Goal: Contribute content: Add original content to the website for others to see

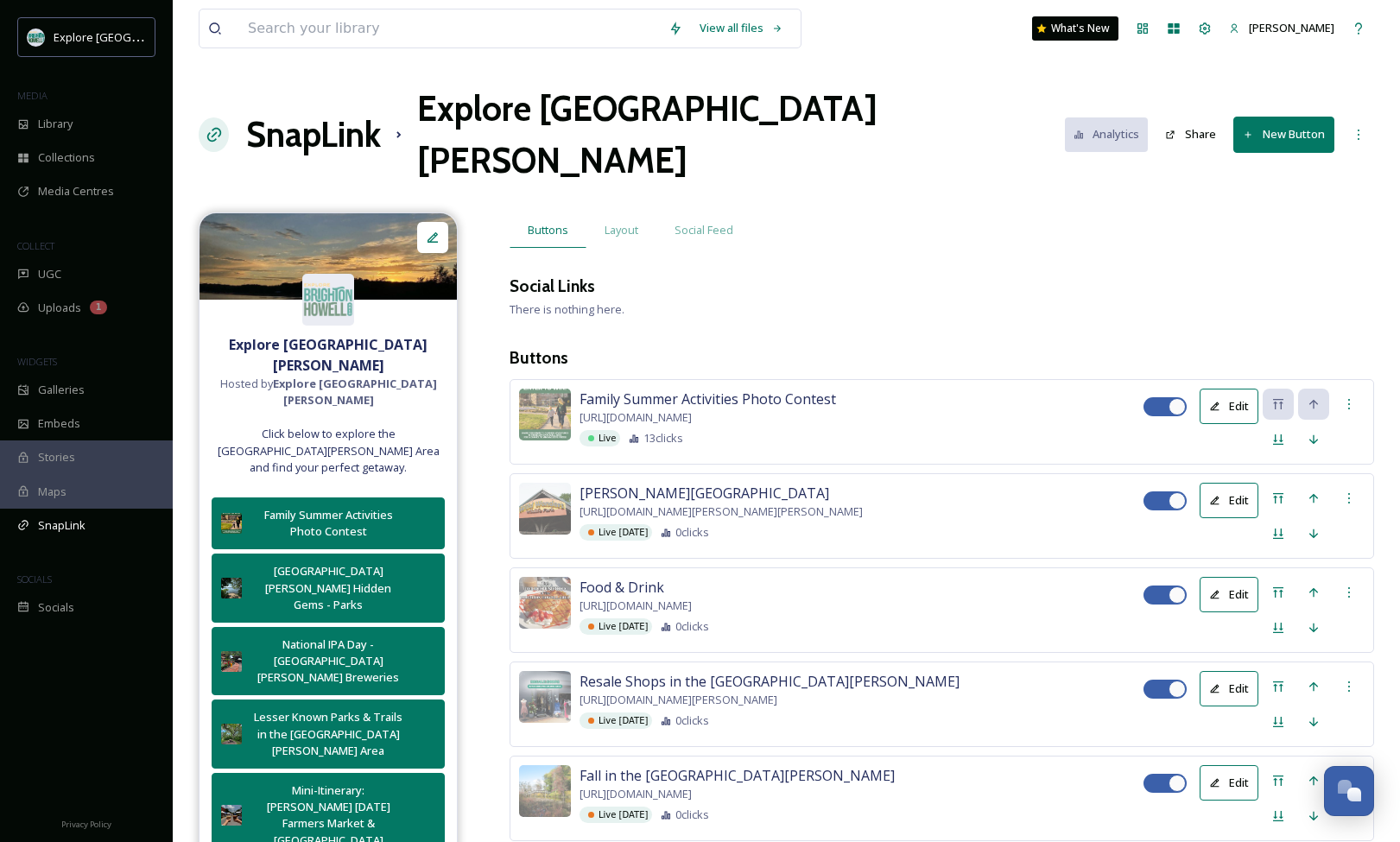
click at [1281, 117] on button "New Button" at bounding box center [1283, 134] width 101 height 36
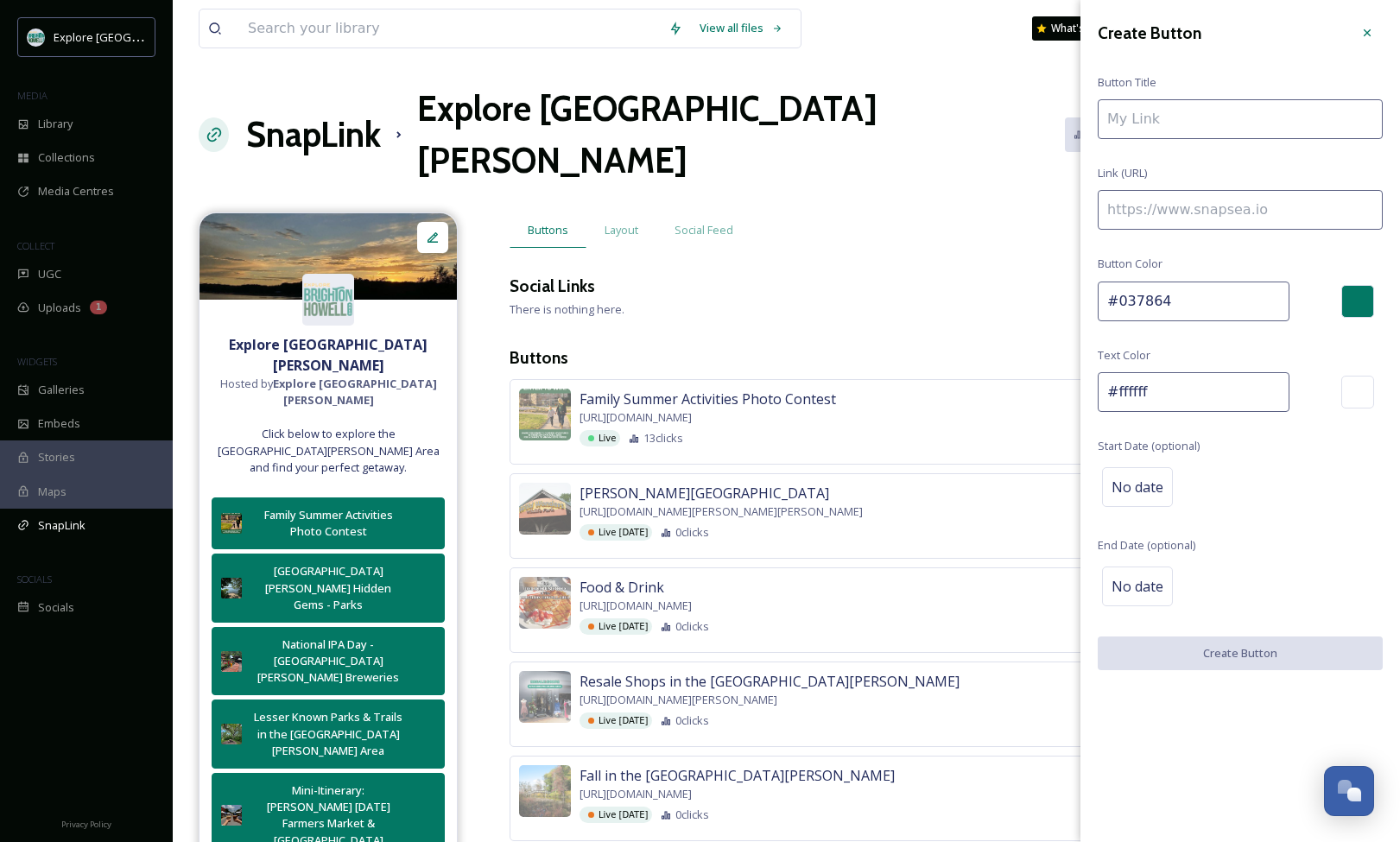
click at [1252, 207] on input at bounding box center [1240, 210] width 285 height 40
paste input "[URL][DOMAIN_NAME]"
type input "[URL][DOMAIN_NAME]"
click at [1212, 121] on input "To enrich screen reader interactions, please activate Accessibility in Grammarl…" at bounding box center [1240, 119] width 285 height 40
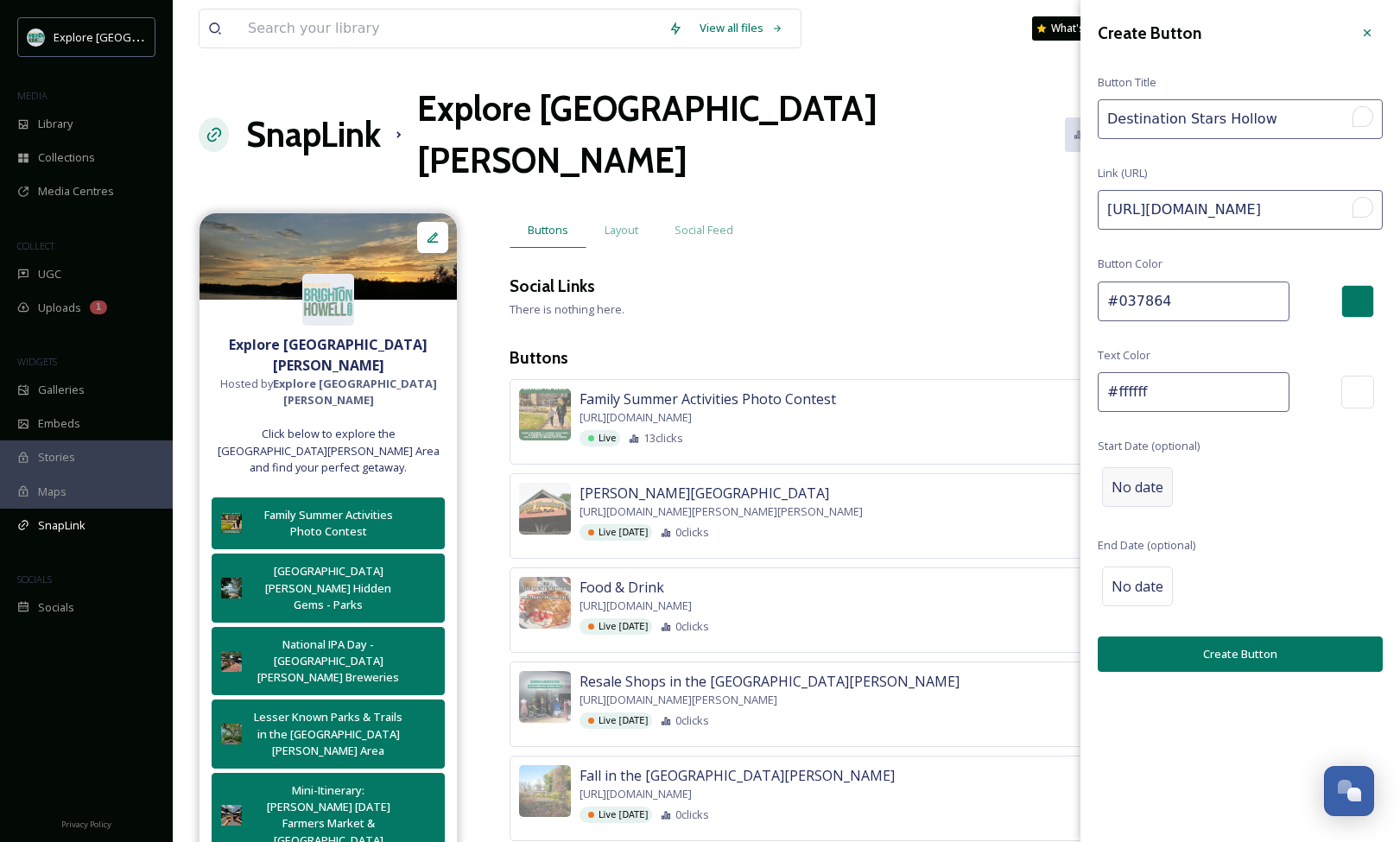
type input "Destination Stars Hollow"
click at [1133, 492] on span "No date" at bounding box center [1137, 487] width 52 height 20
click at [1144, 491] on input "text" at bounding box center [1188, 486] width 172 height 38
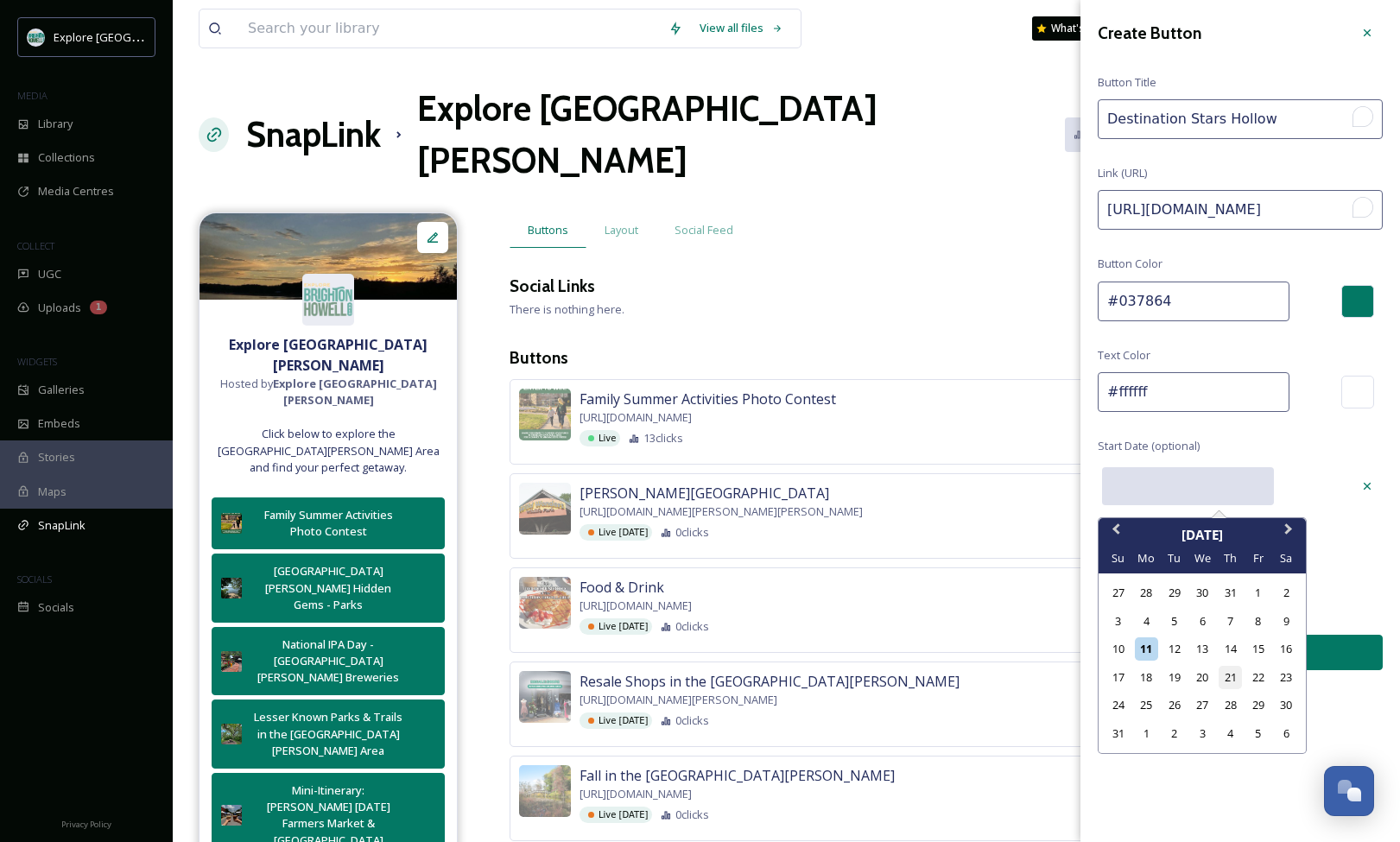
click at [1225, 674] on div "21" at bounding box center [1230, 678] width 23 height 23
type input "[DATE]"
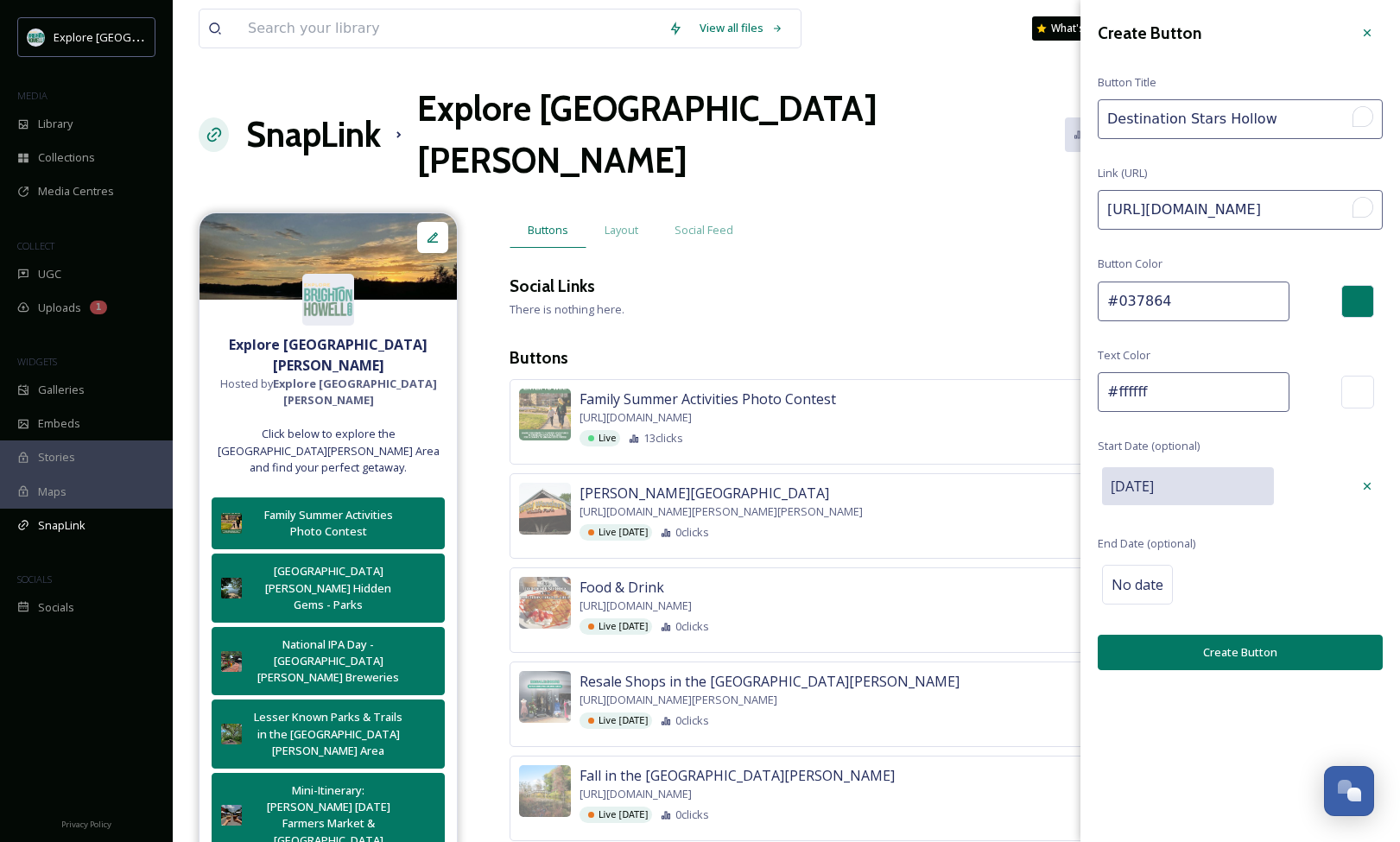
click at [1220, 653] on button "Create Button" at bounding box center [1240, 652] width 285 height 36
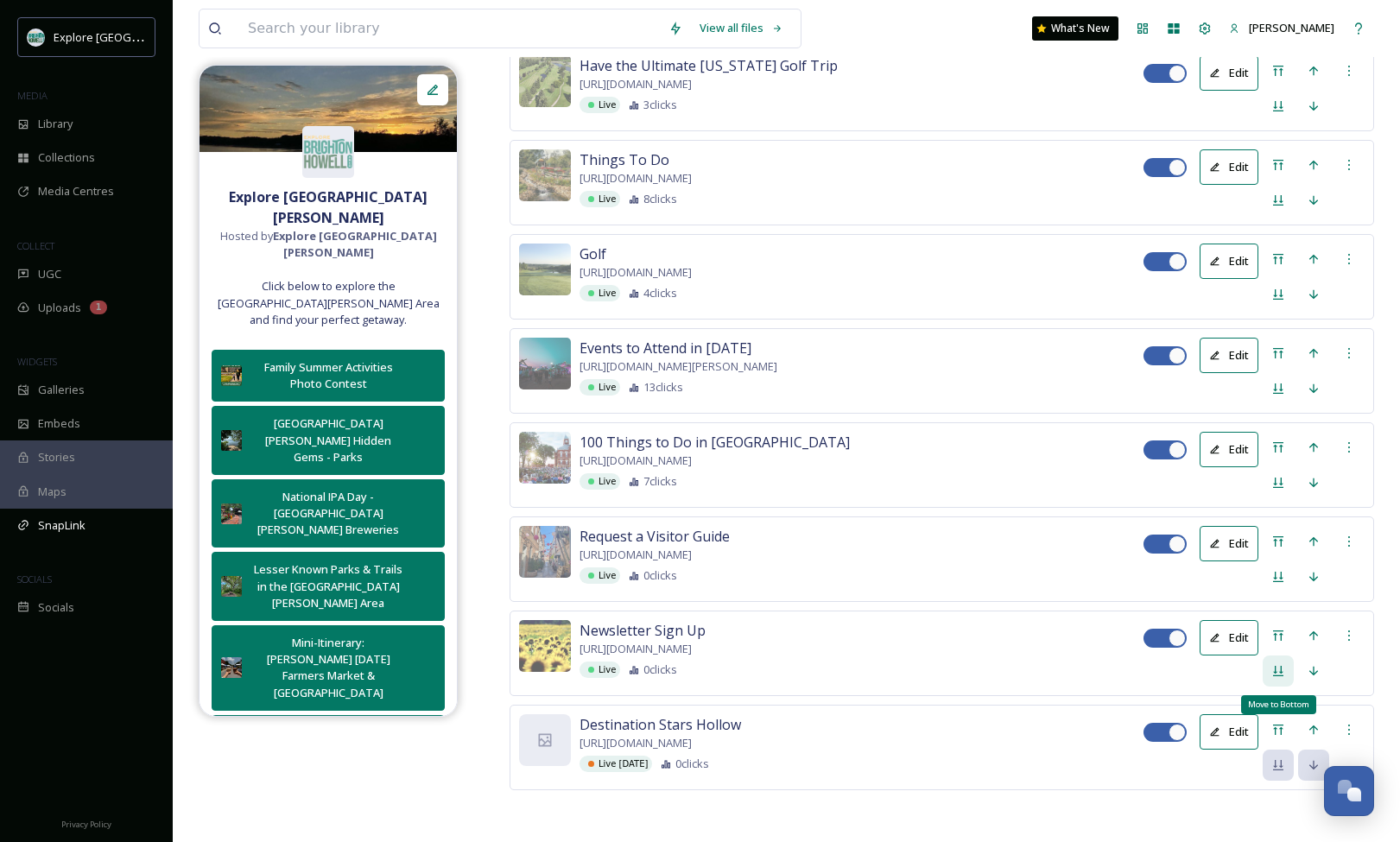
scroll to position [3807, 0]
click at [1266, 732] on div "Move to Top" at bounding box center [1278, 730] width 31 height 31
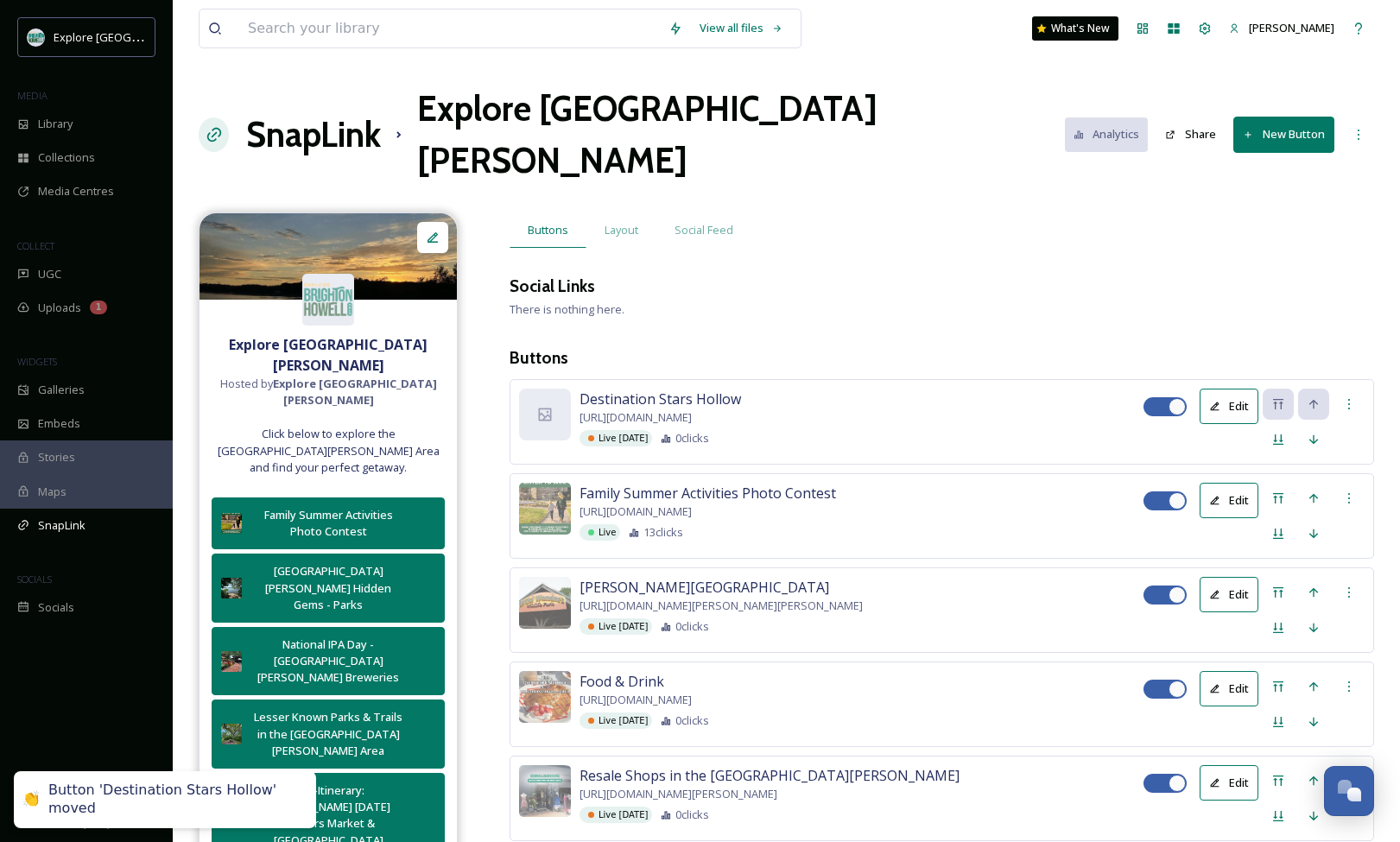
scroll to position [0, 0]
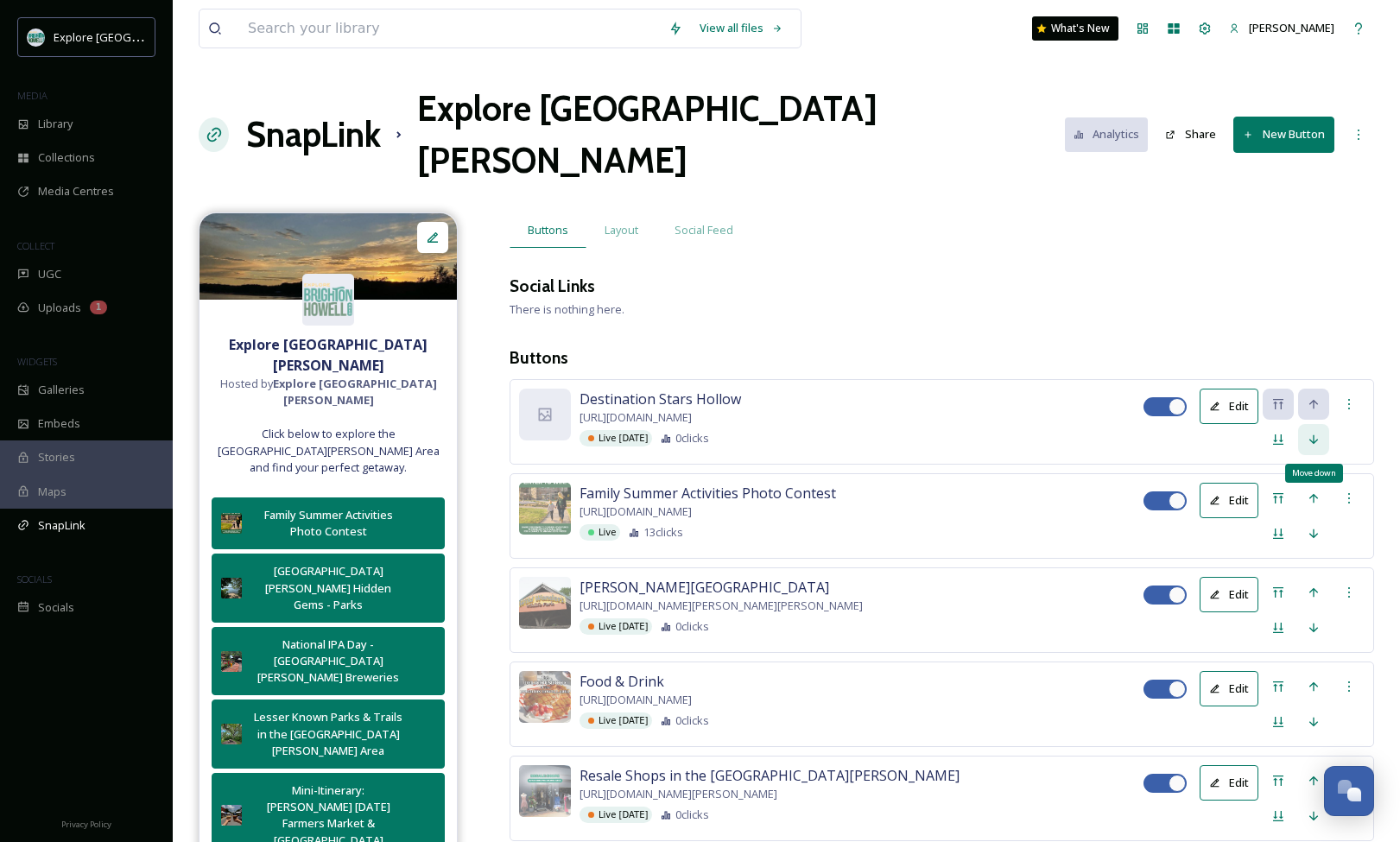
click at [1305, 424] on div "Move down" at bounding box center [1313, 439] width 31 height 31
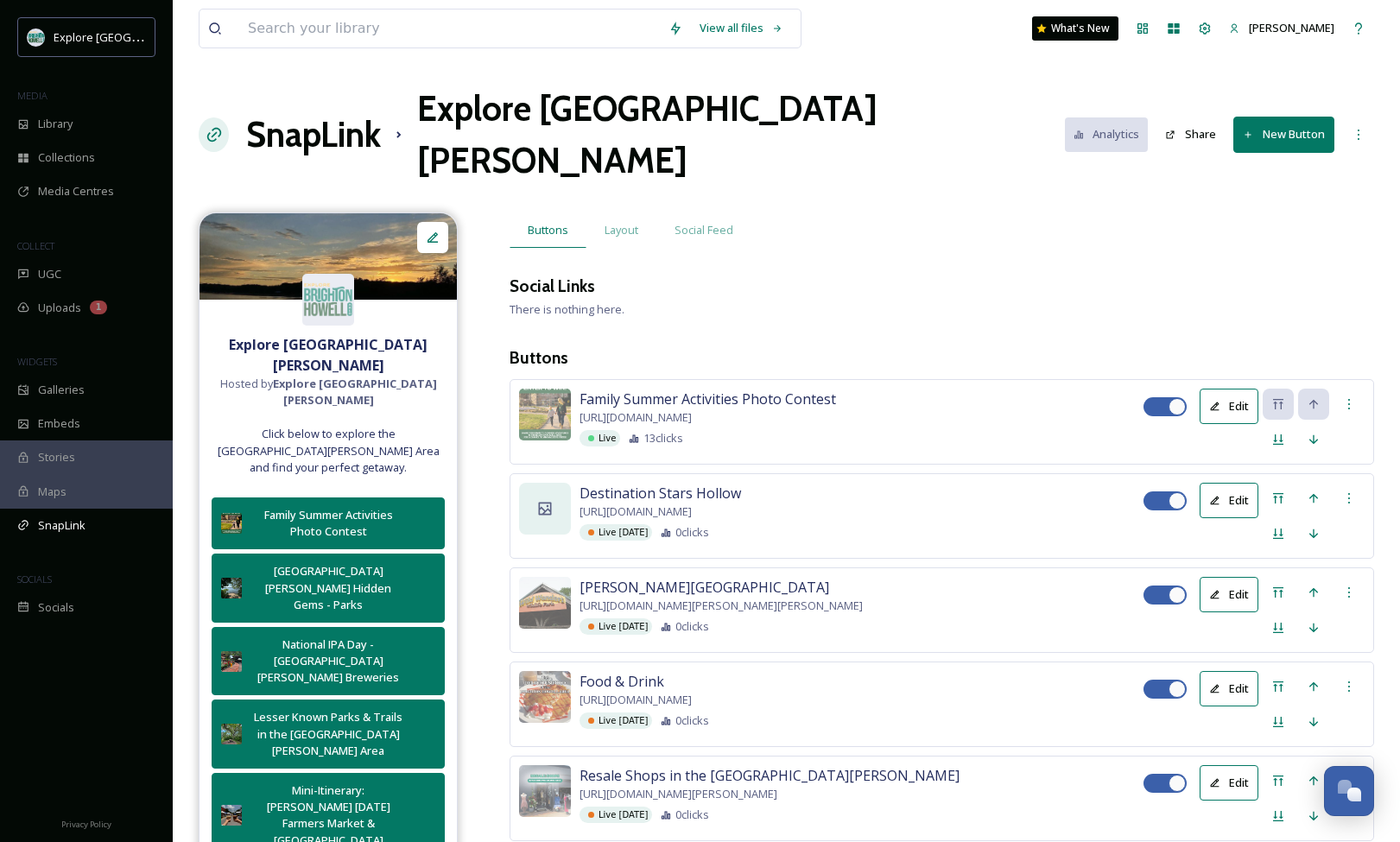
click at [553, 483] on div at bounding box center [546, 509] width 52 height 52
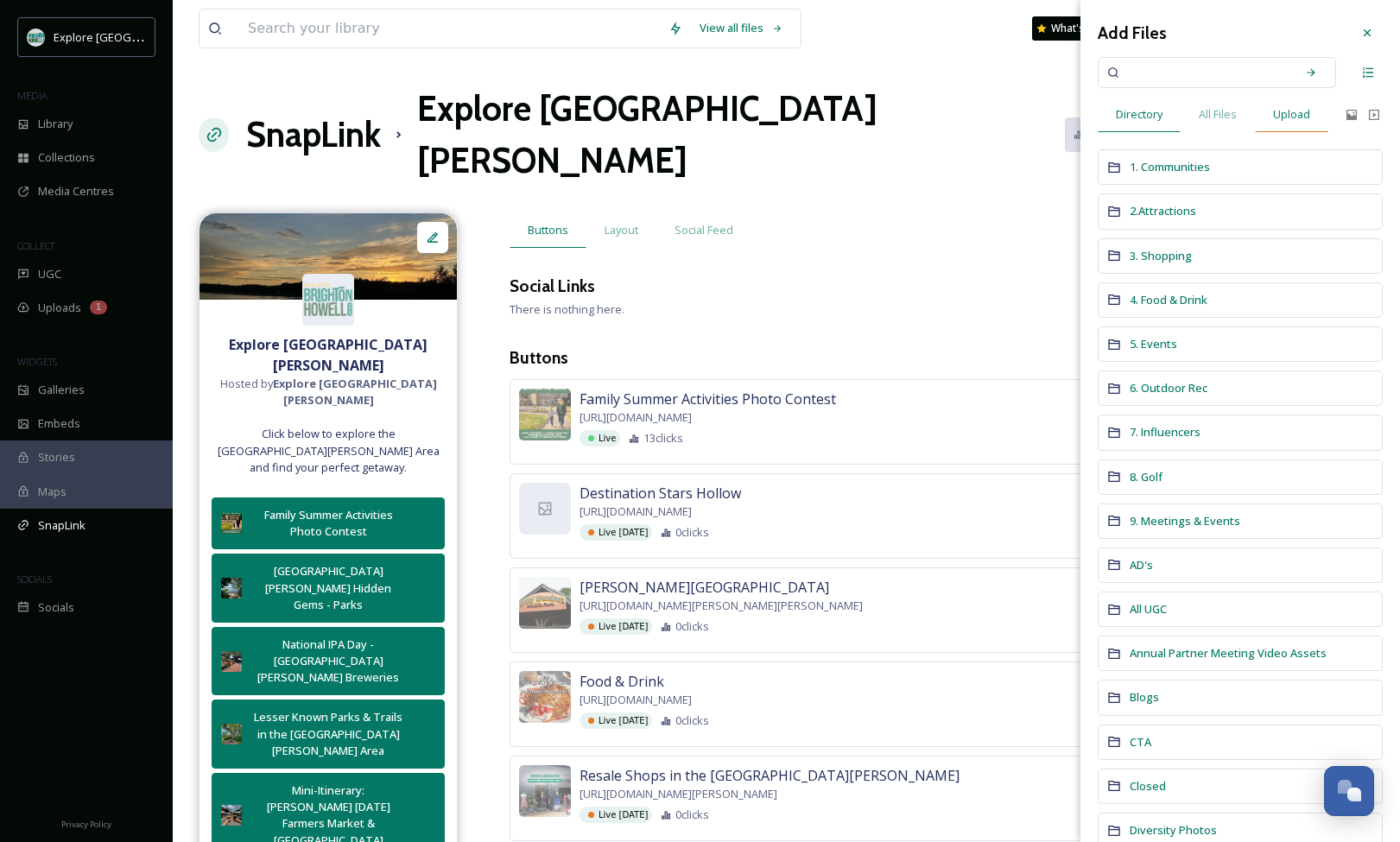
click at [1293, 123] on div "Upload" at bounding box center [1292, 114] width 73 height 36
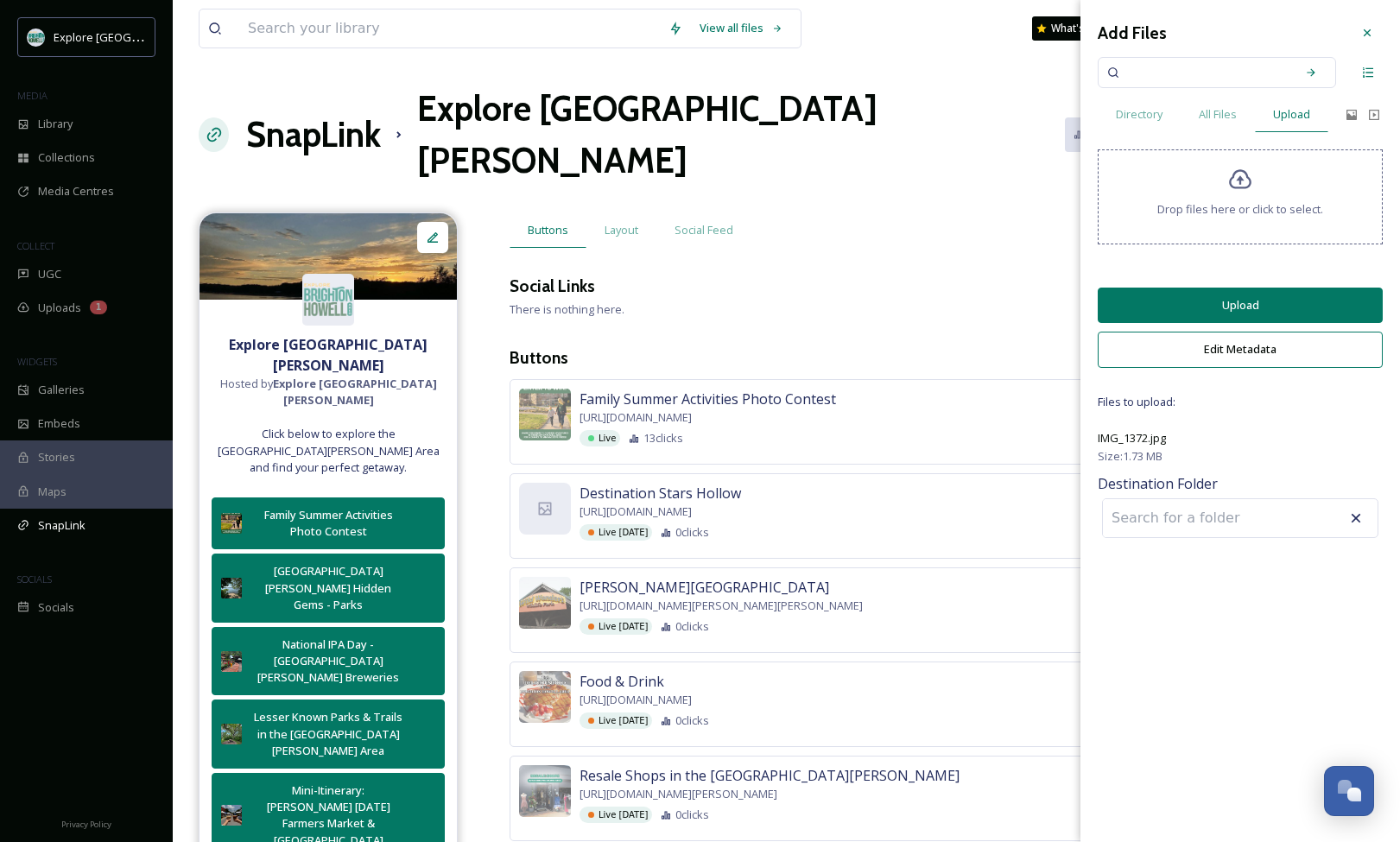
click at [1163, 537] on input at bounding box center [1197, 518] width 190 height 38
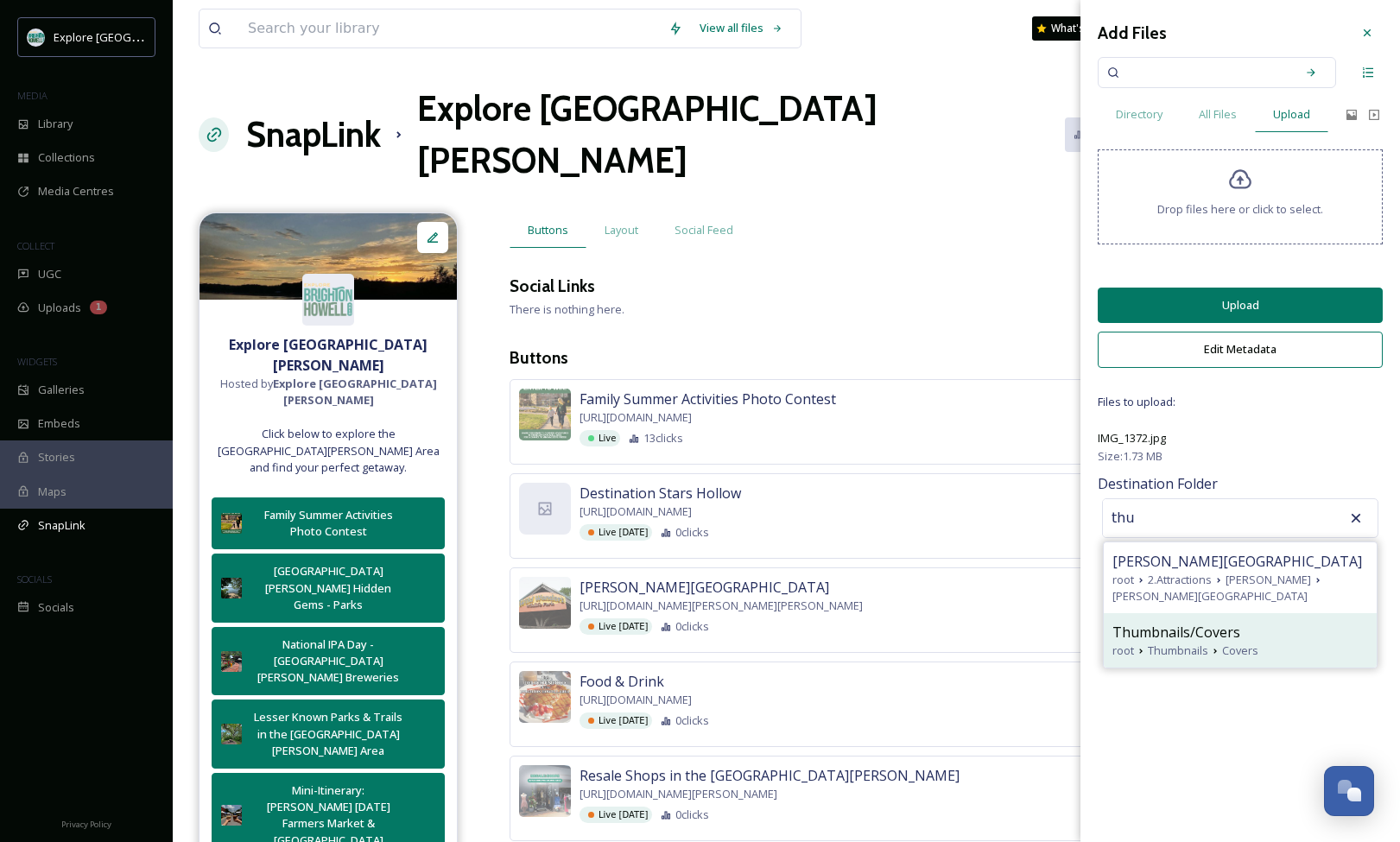
click at [1151, 659] on span "Thumbnails" at bounding box center [1178, 650] width 61 height 16
type input "Thumbnails/Covers"
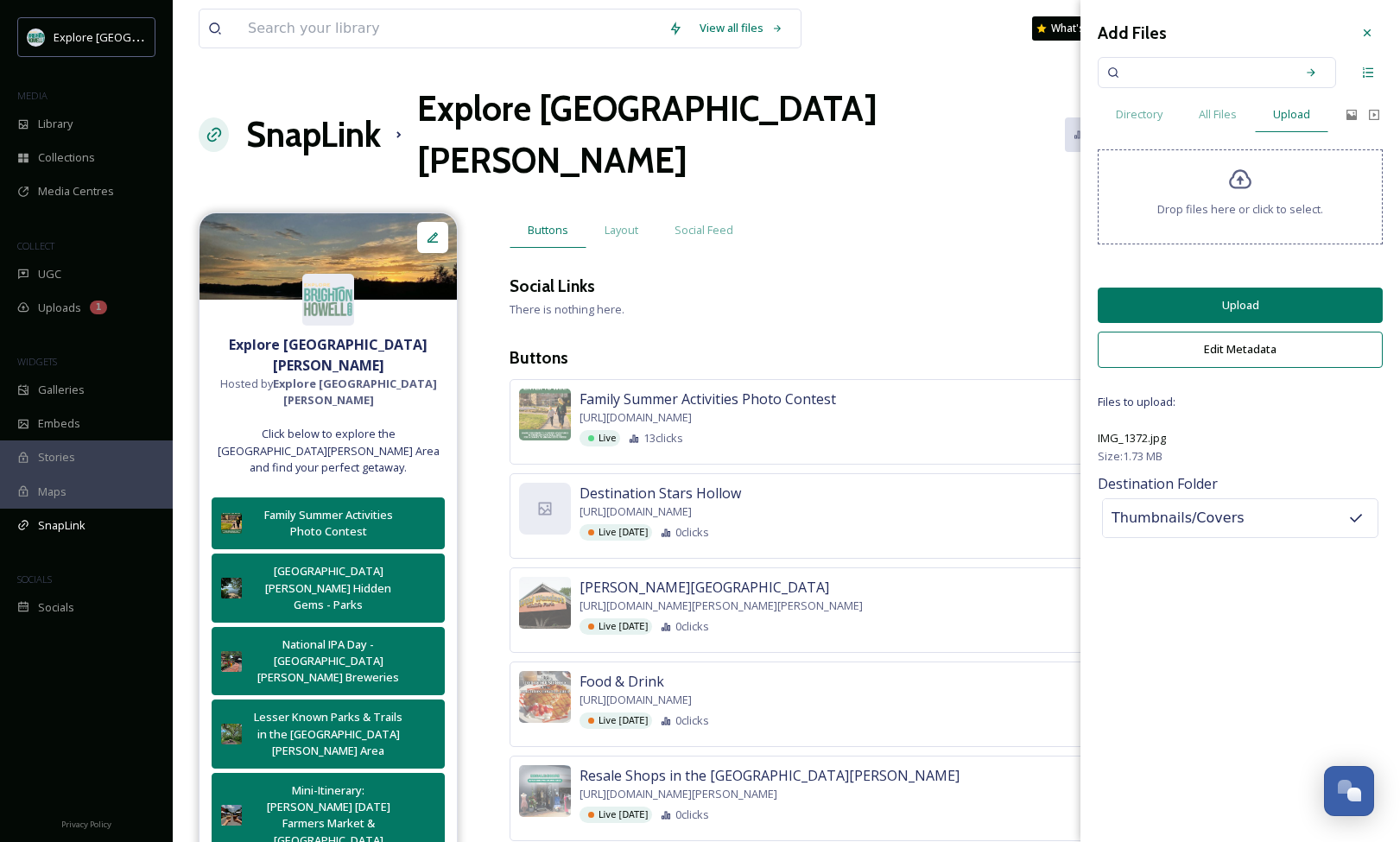
click at [1221, 320] on button "Upload" at bounding box center [1240, 305] width 285 height 36
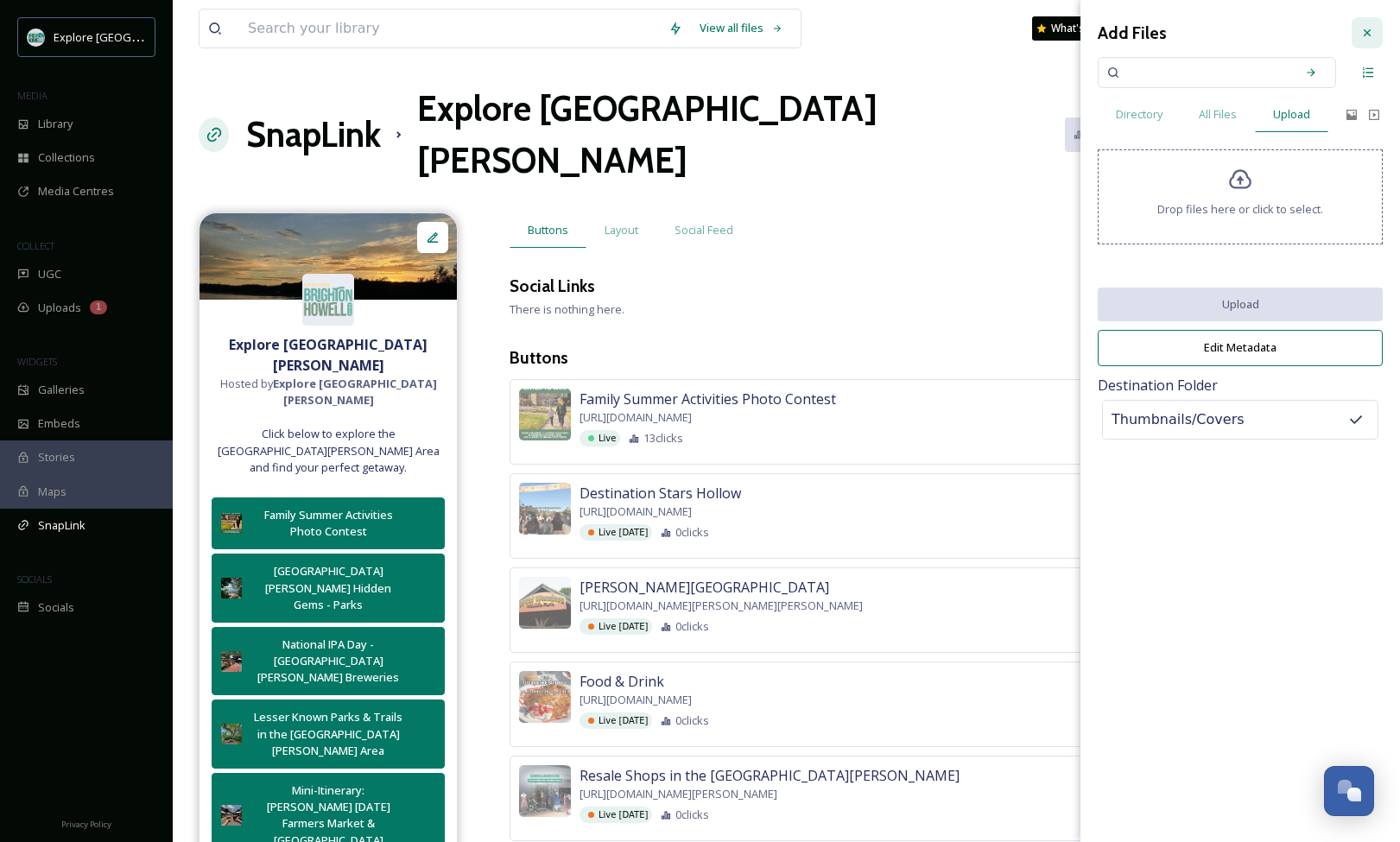
click at [1366, 31] on icon at bounding box center [1367, 33] width 14 height 14
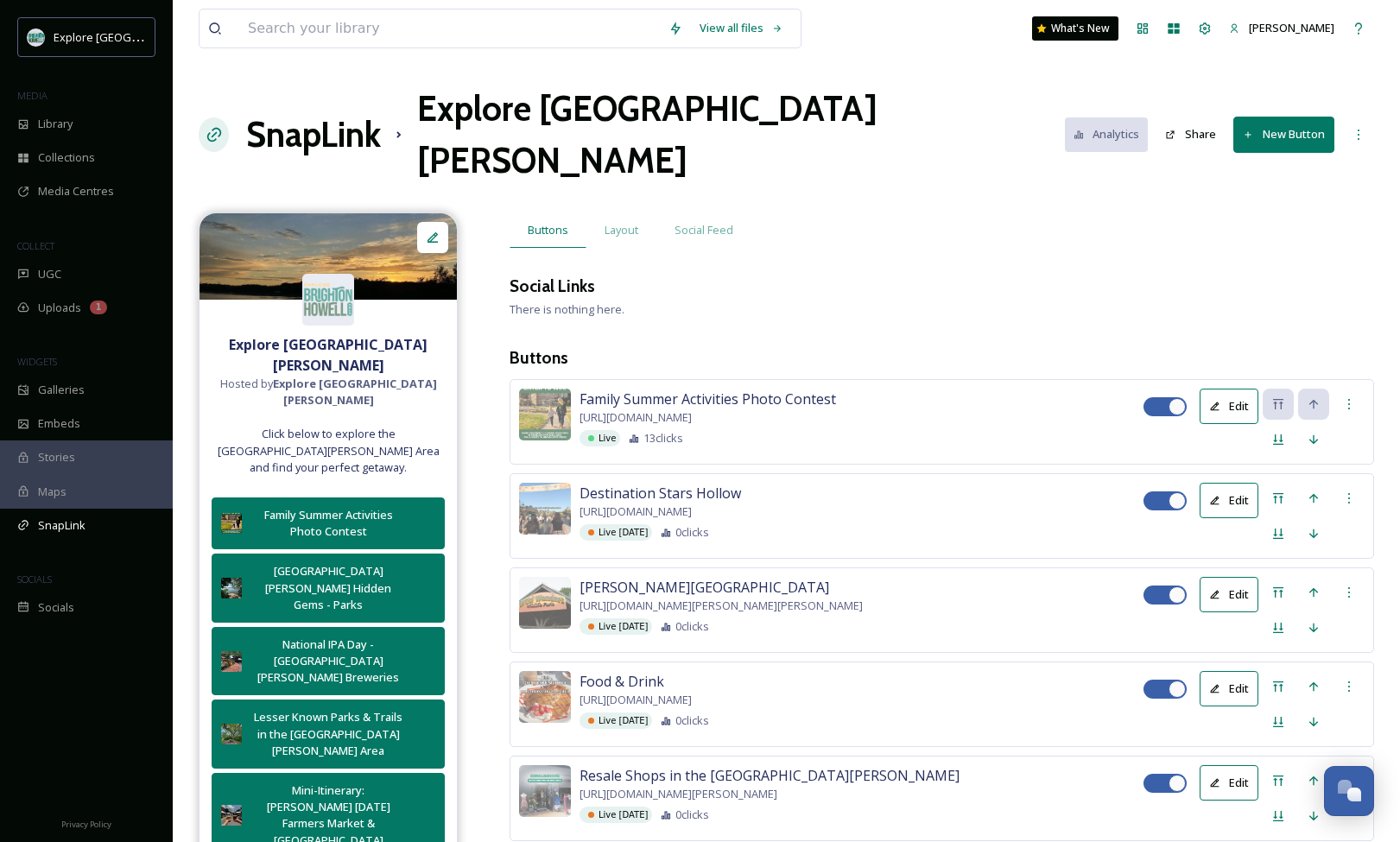
click at [1260, 117] on button "New Button" at bounding box center [1283, 134] width 101 height 36
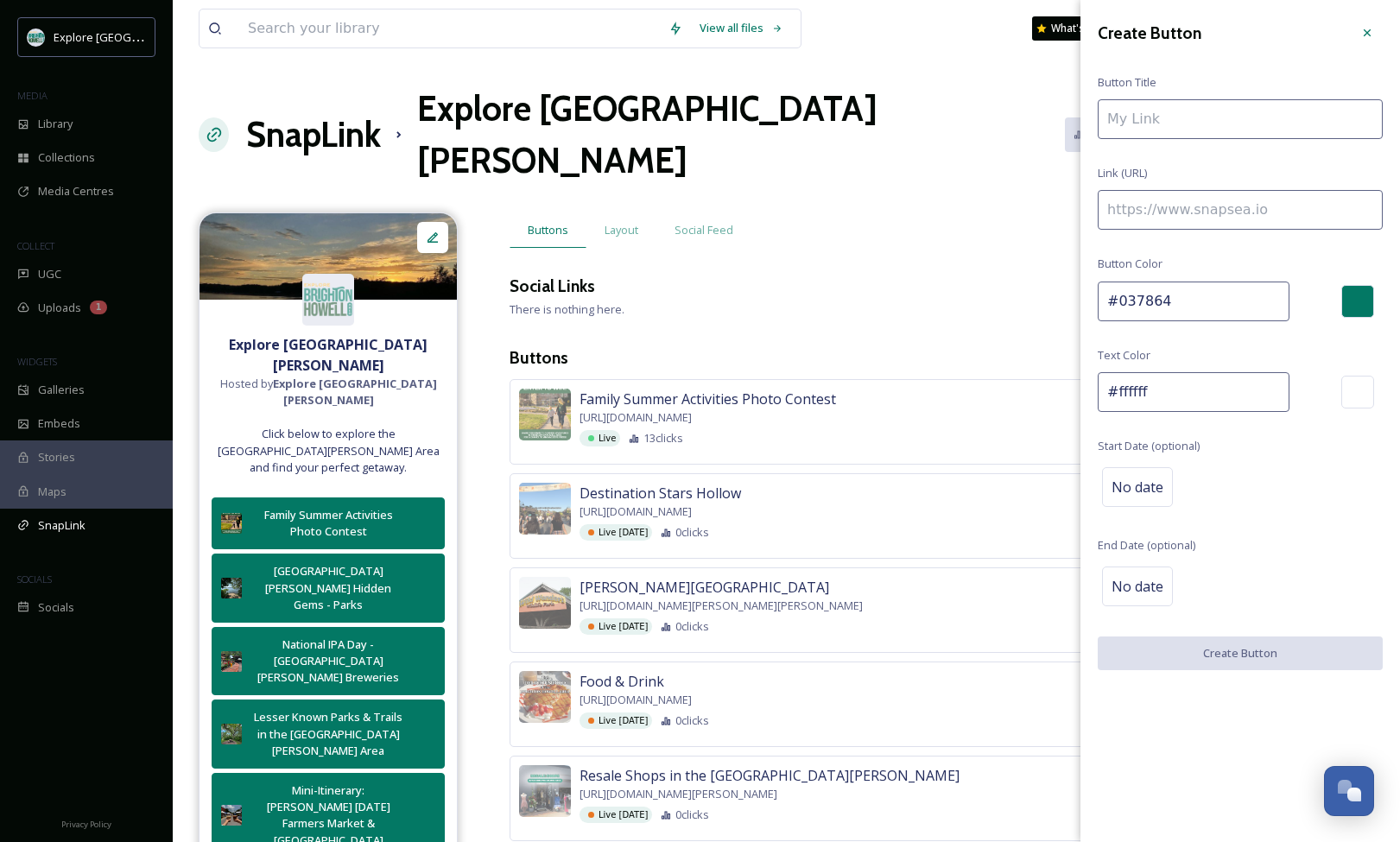
click at [1216, 220] on input at bounding box center [1240, 210] width 285 height 40
paste input "[URL][DOMAIN_NAME][PERSON_NAME]"
type input "[URL][DOMAIN_NAME][PERSON_NAME]"
click at [1155, 125] on input at bounding box center [1240, 119] width 285 height 40
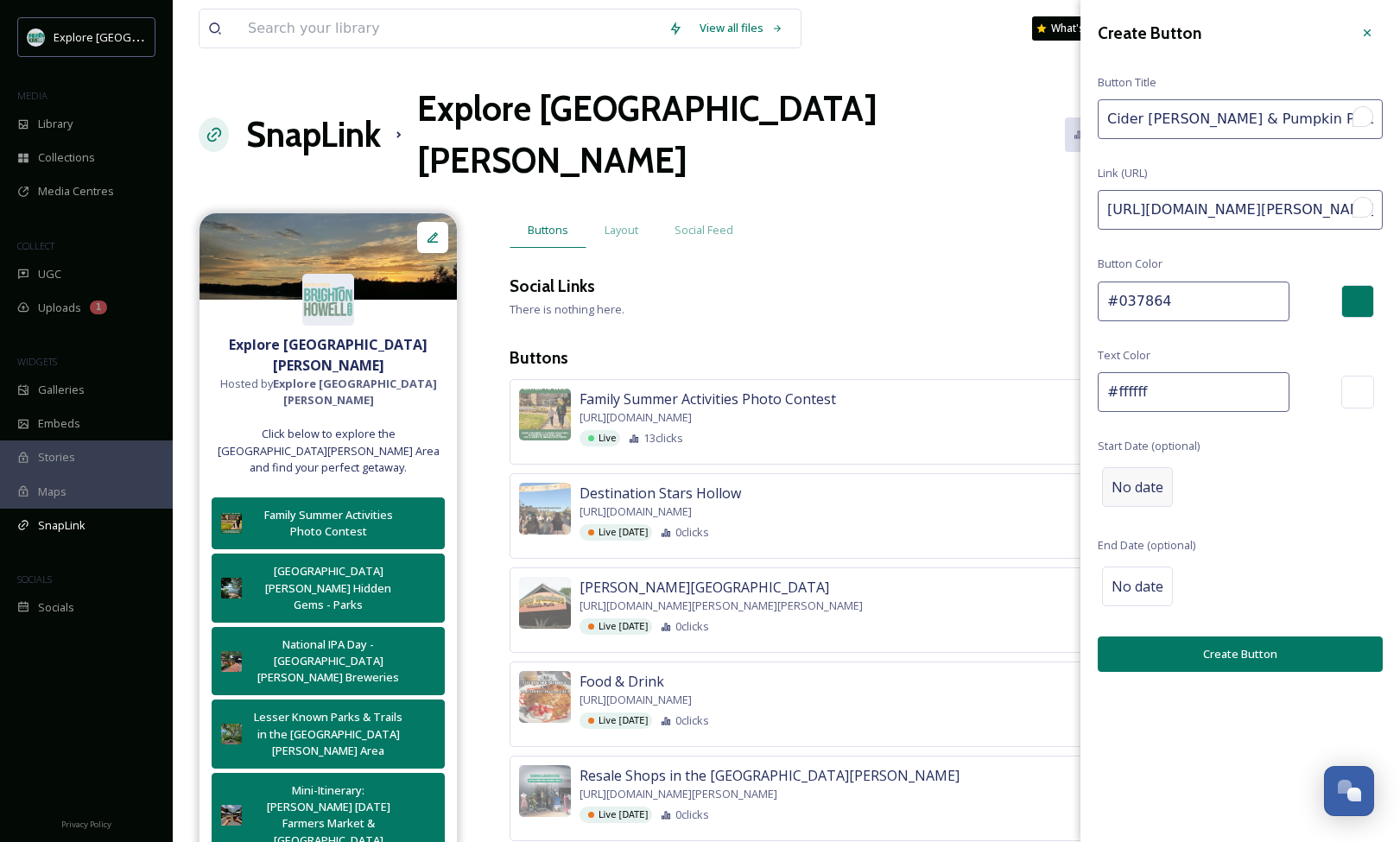
type input "Cider [PERSON_NAME] & Pumpkin Patches"
click at [1135, 487] on span "No date" at bounding box center [1137, 487] width 52 height 20
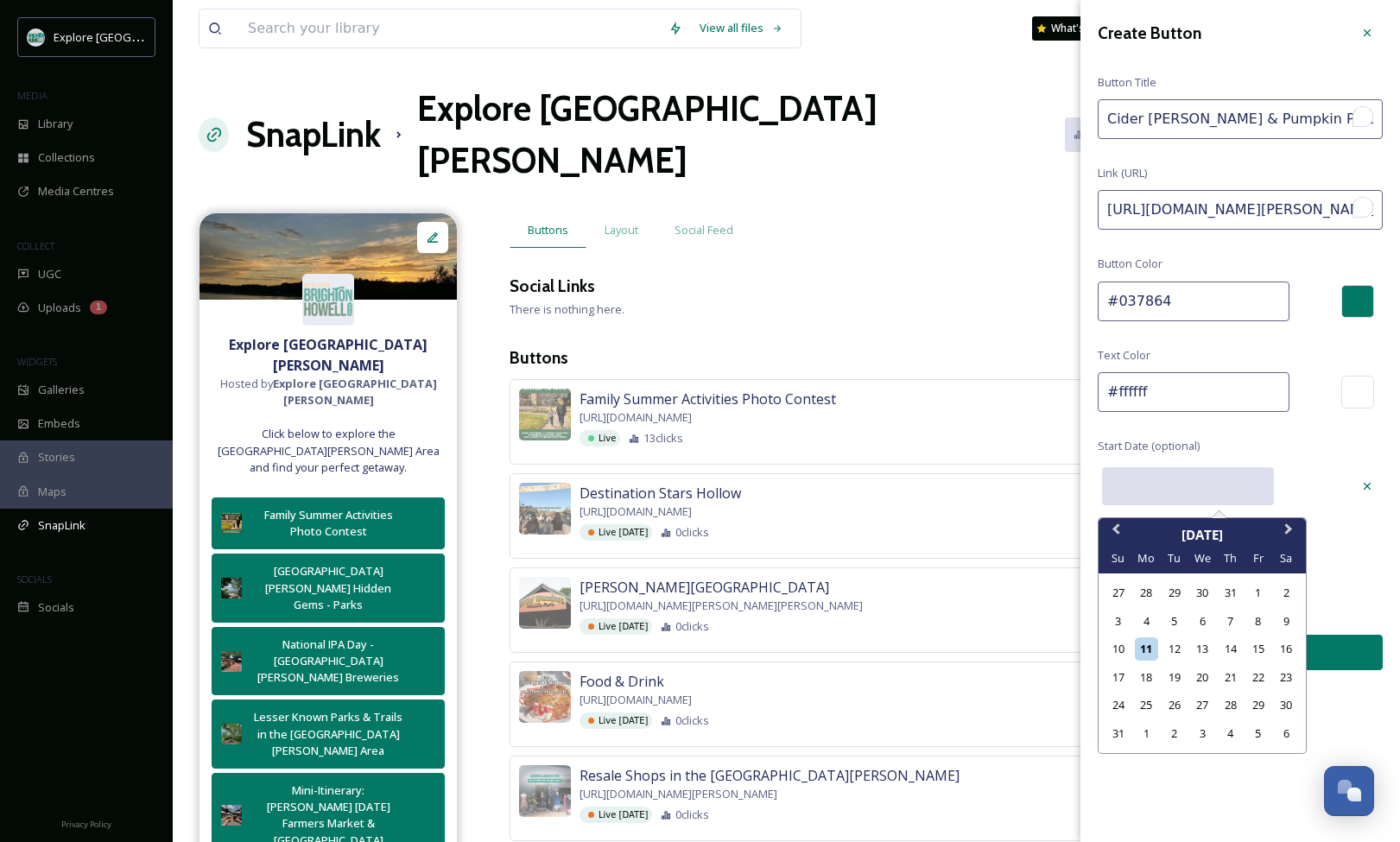
click at [1152, 499] on input "text" at bounding box center [1188, 486] width 172 height 38
click at [1259, 675] on div "22" at bounding box center [1258, 678] width 23 height 23
type input "[DATE]"
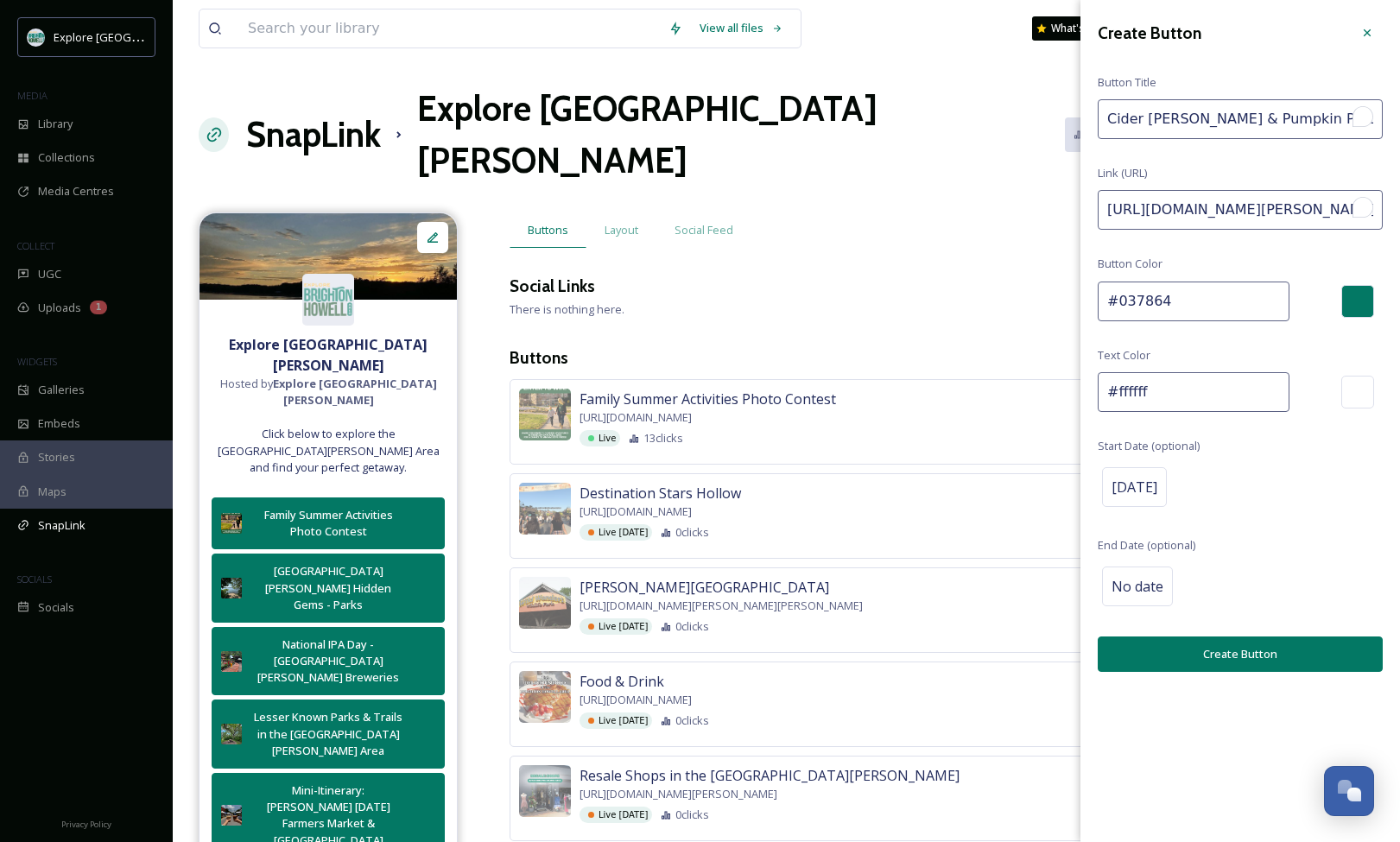
click at [1259, 647] on button "Create Button" at bounding box center [1240, 654] width 285 height 36
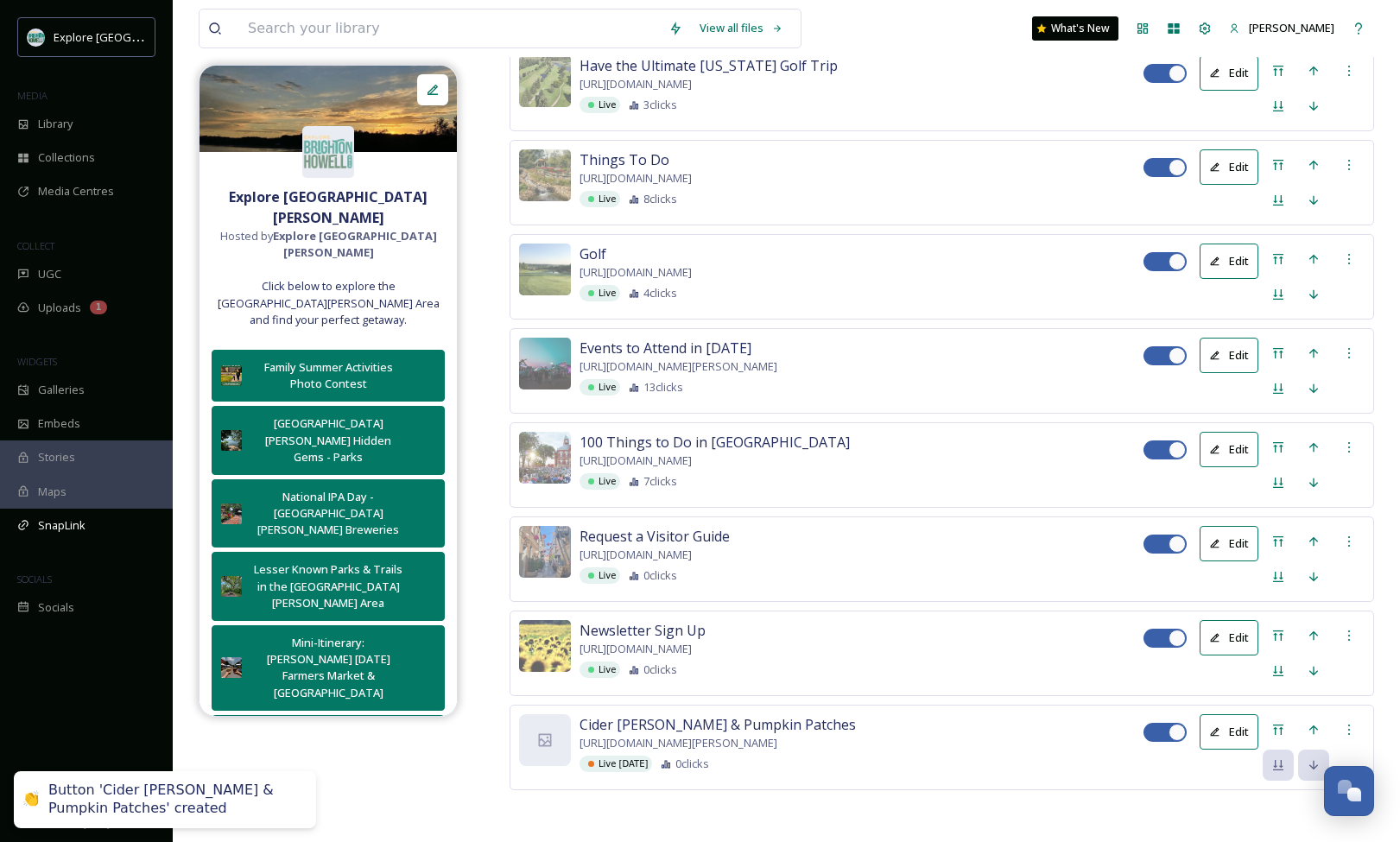
scroll to position [3910, 0]
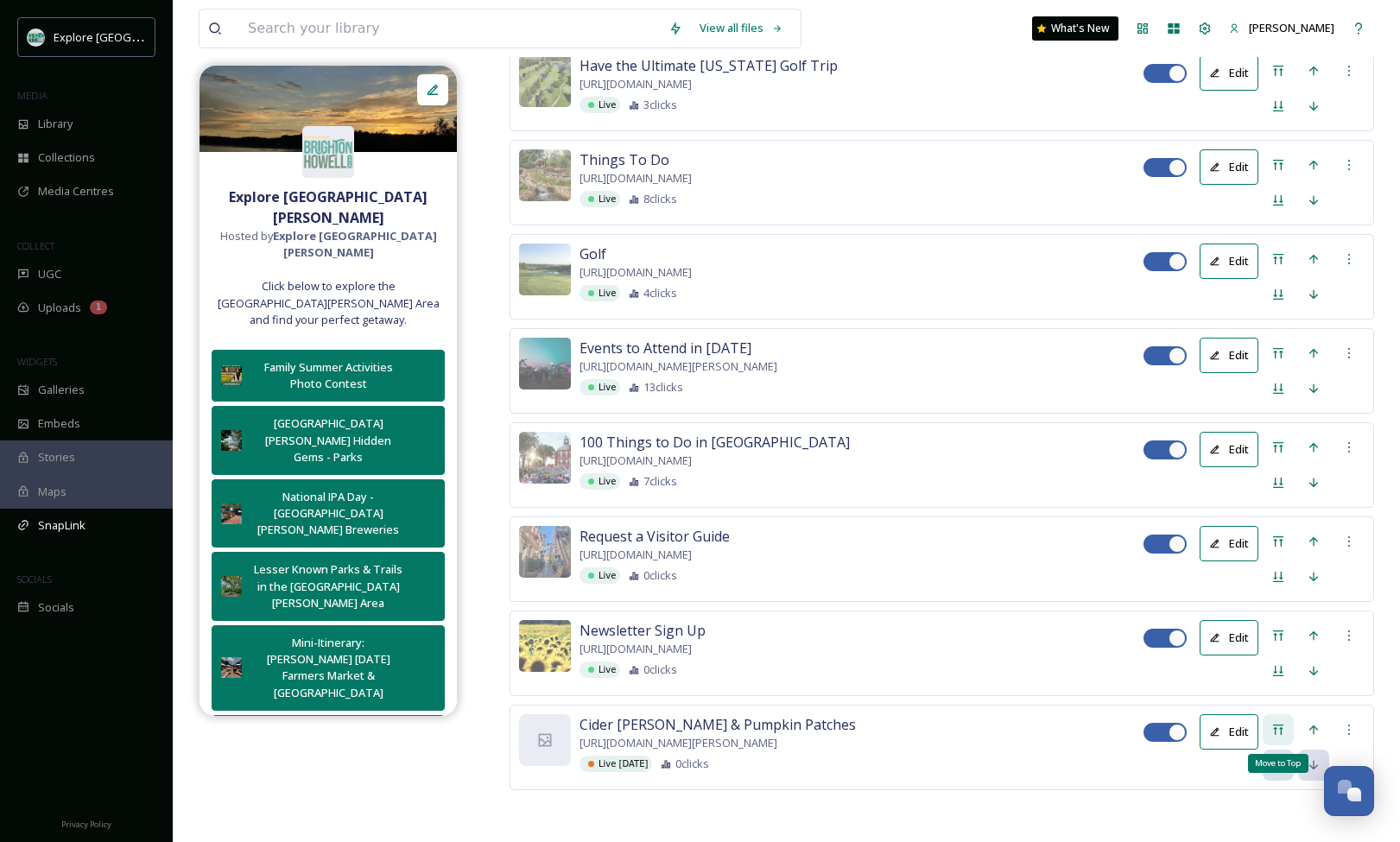
click at [1284, 723] on icon at bounding box center [1278, 730] width 14 height 14
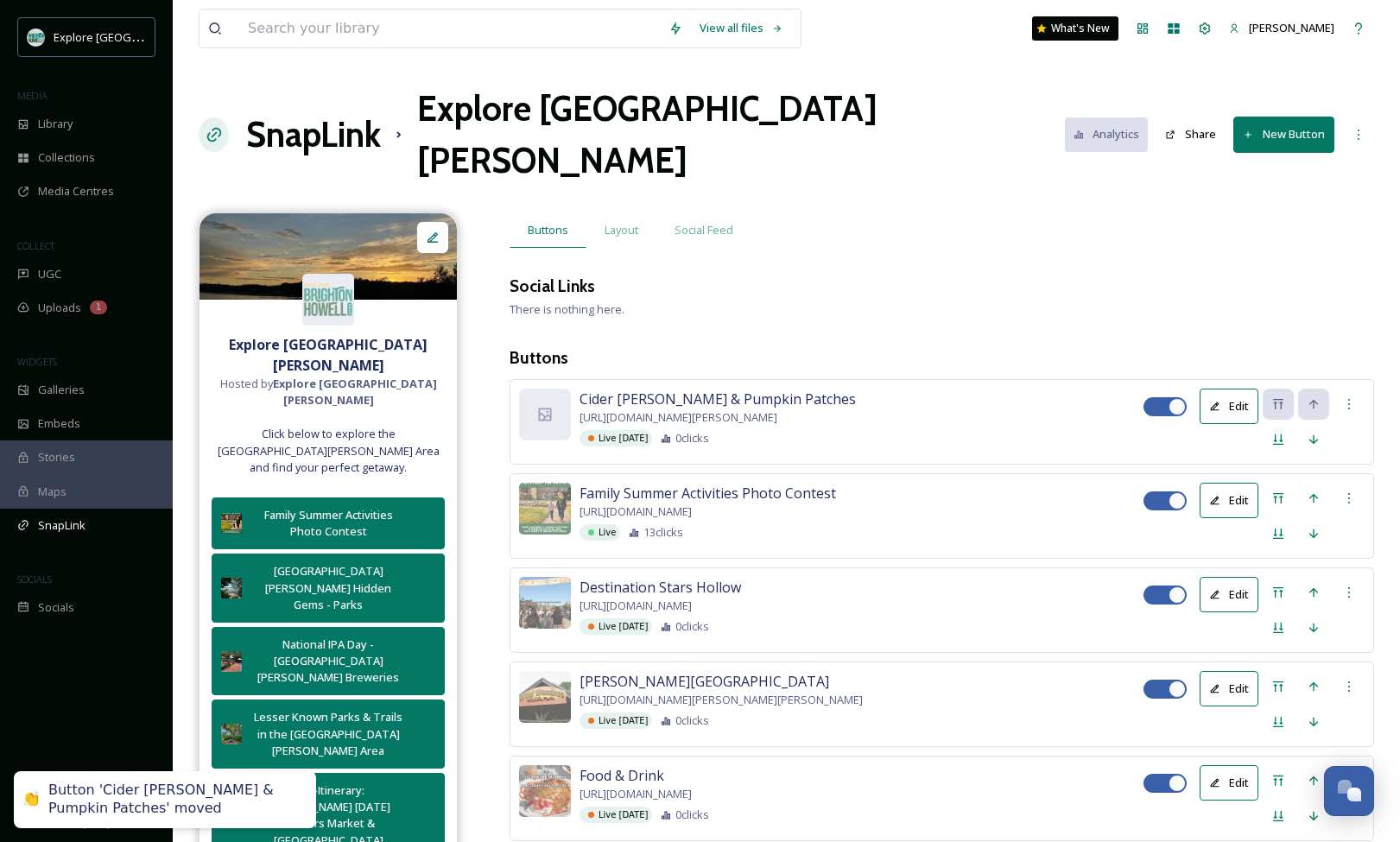
scroll to position [0, 0]
click at [1305, 424] on div "Move down" at bounding box center [1313, 439] width 31 height 31
click at [562, 483] on div at bounding box center [546, 509] width 52 height 52
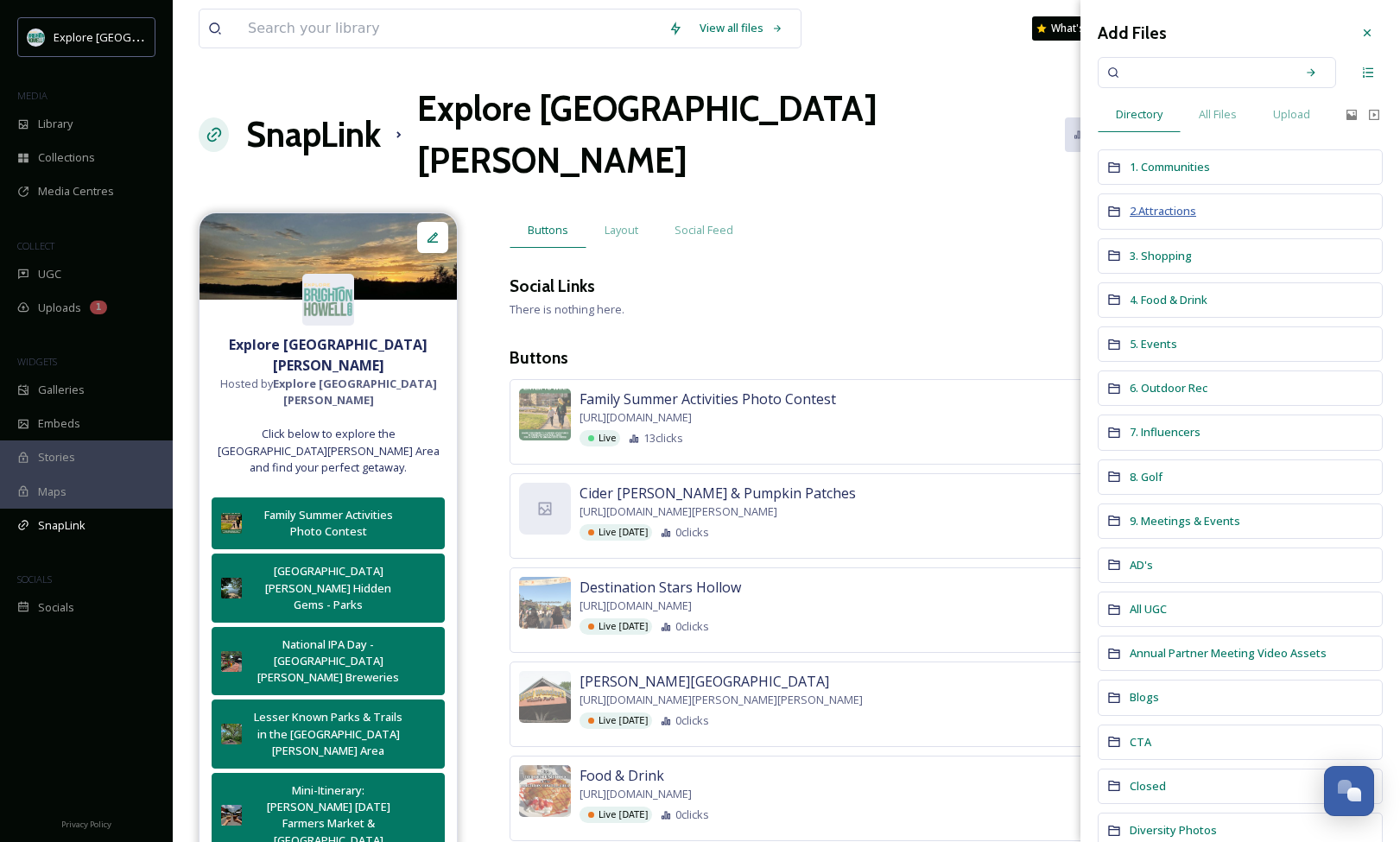
click at [1179, 203] on span "2.Attractions" at bounding box center [1162, 210] width 67 height 15
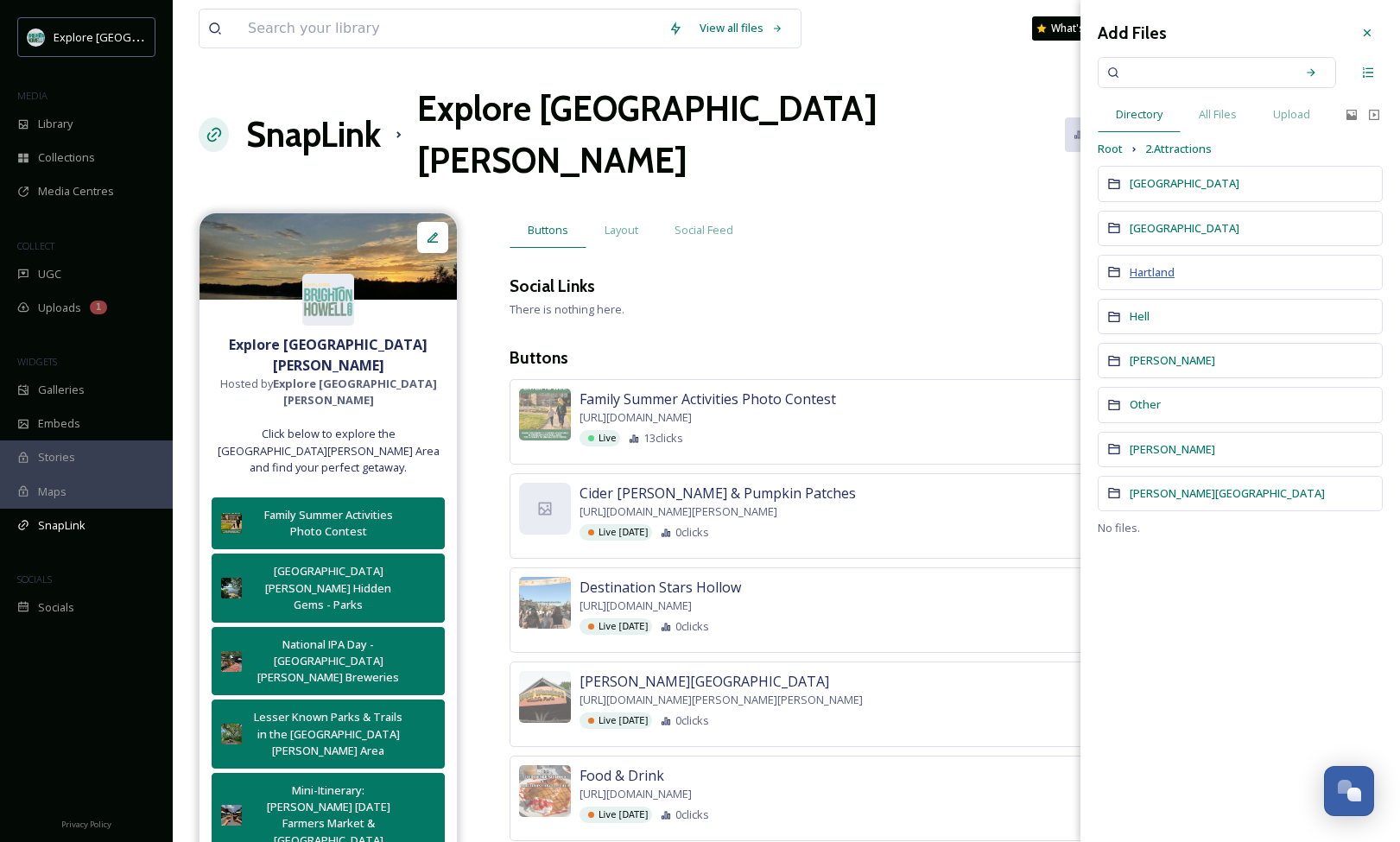
click at [1149, 272] on span "Hartland" at bounding box center [1152, 272] width 45 height 15
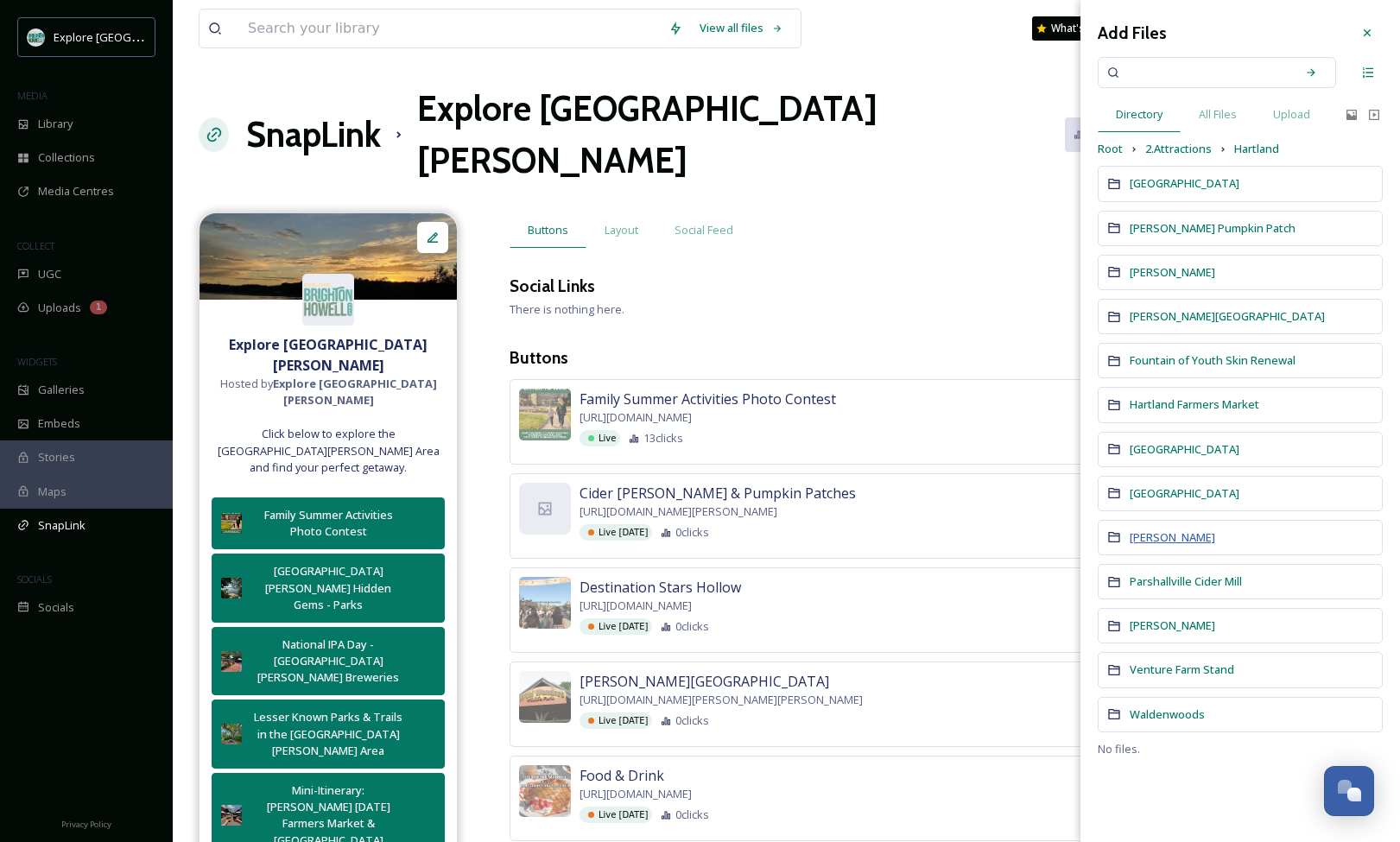
click at [1154, 534] on span "[PERSON_NAME]" at bounding box center [1172, 537] width 86 height 15
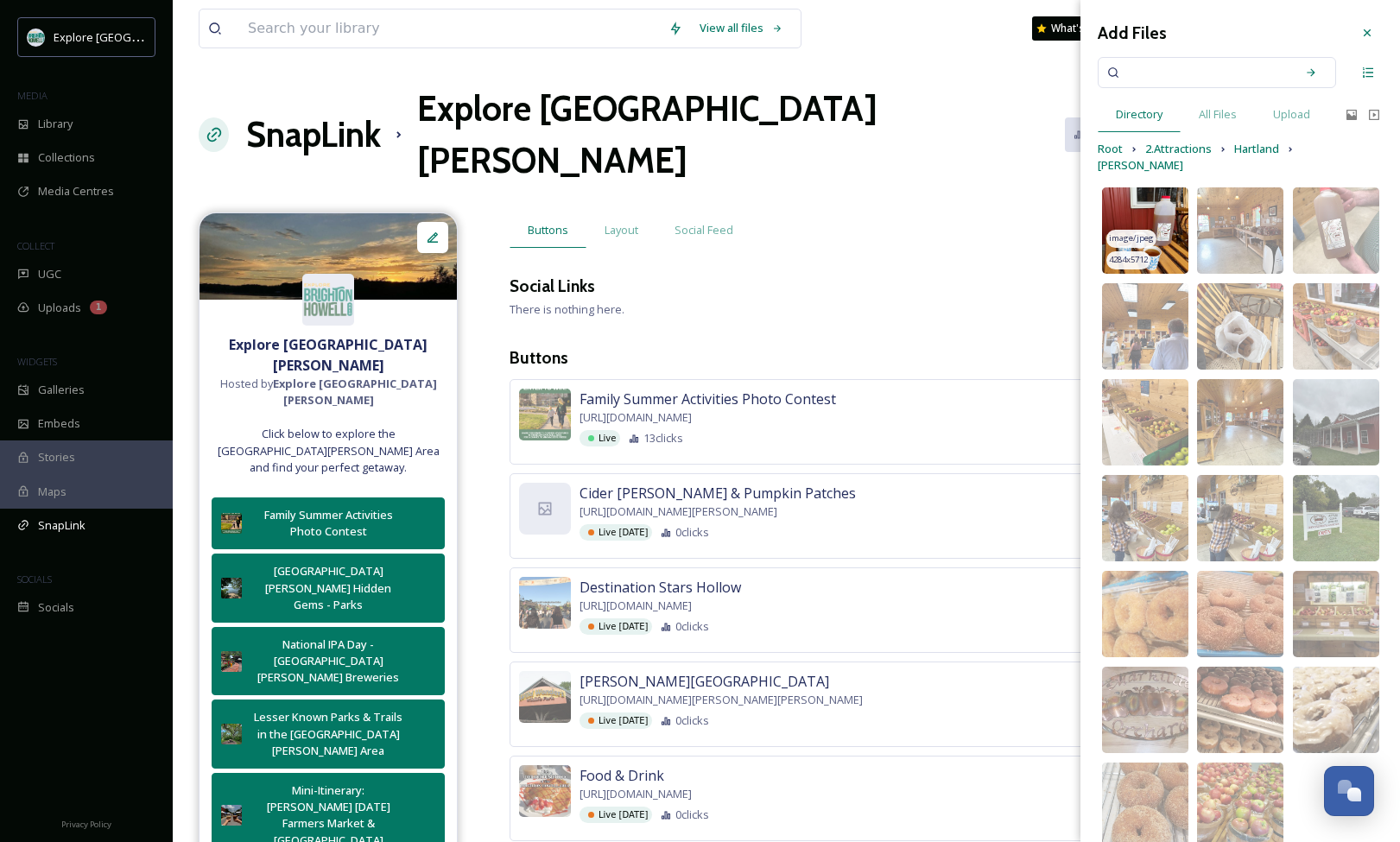
click at [1165, 200] on img at bounding box center [1144, 230] width 86 height 86
click at [1361, 32] on icon at bounding box center [1367, 33] width 14 height 14
